Goal: Find contact information: Find contact information

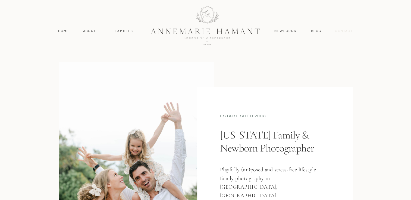
click at [342, 32] on nav "contact" at bounding box center [344, 31] width 24 height 5
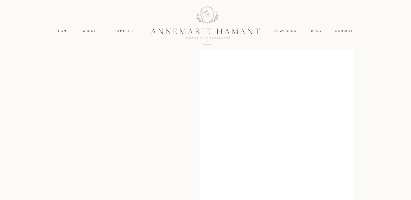
scroll to position [88, 0]
